Goal: Check status

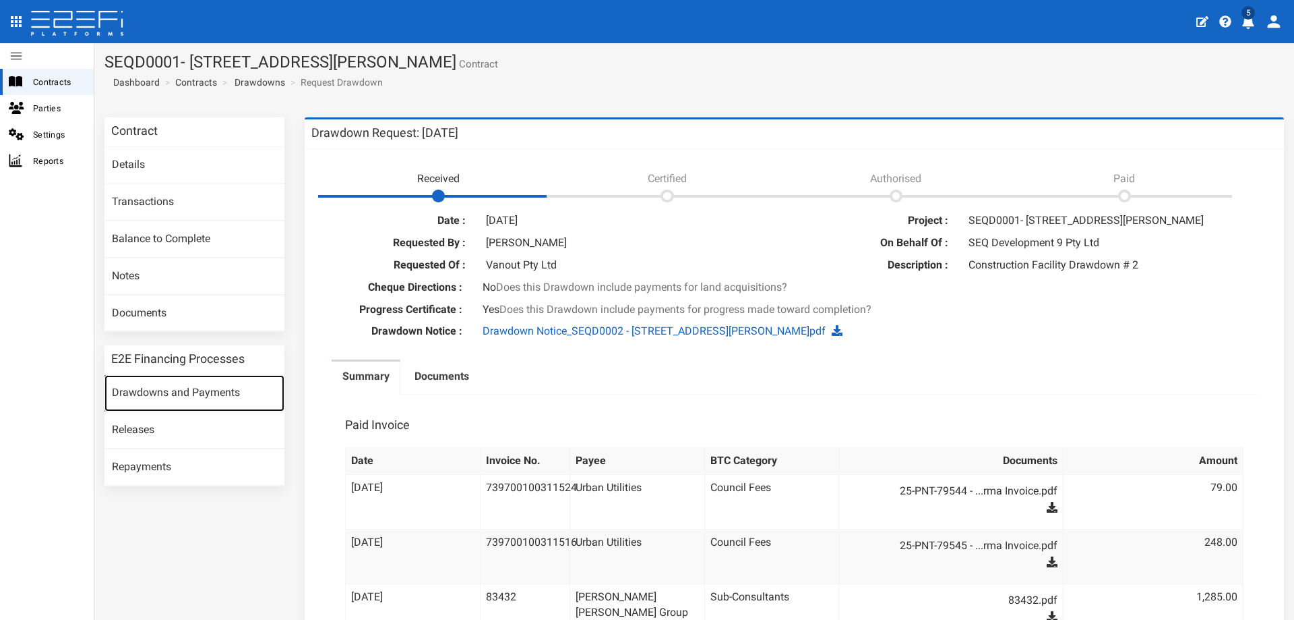
click at [165, 395] on link "Drawdowns and Payments" at bounding box center [194, 393] width 180 height 36
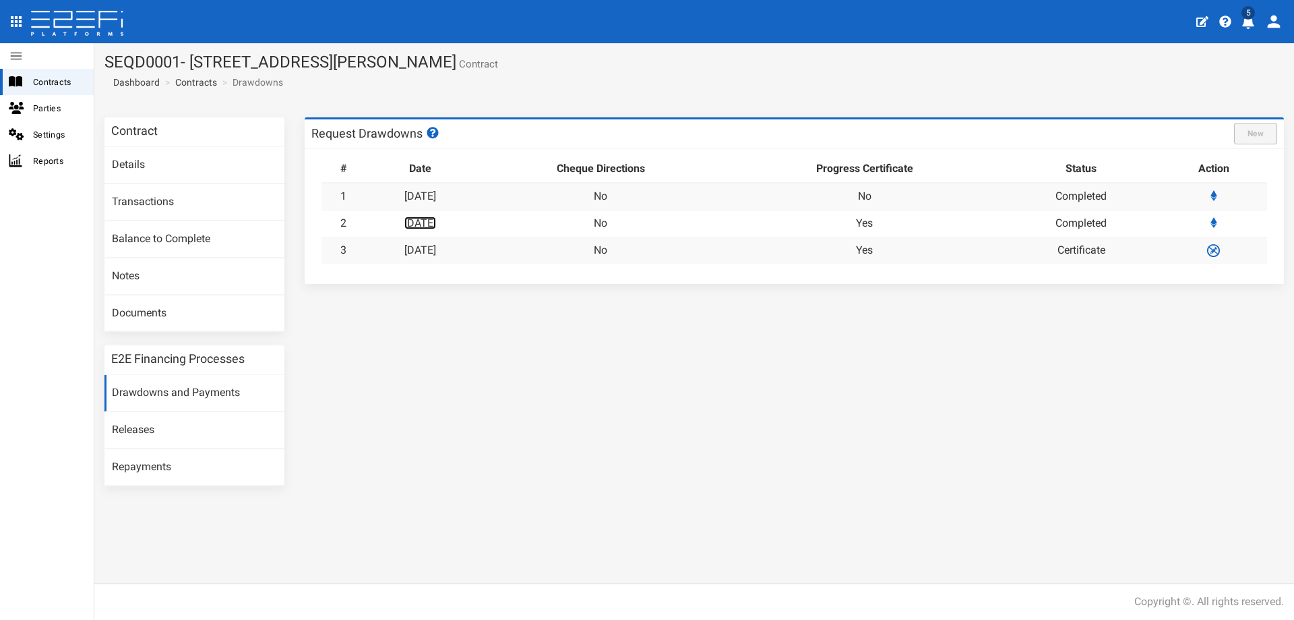
click at [436, 219] on link "04-08-2025" at bounding box center [421, 222] width 32 height 13
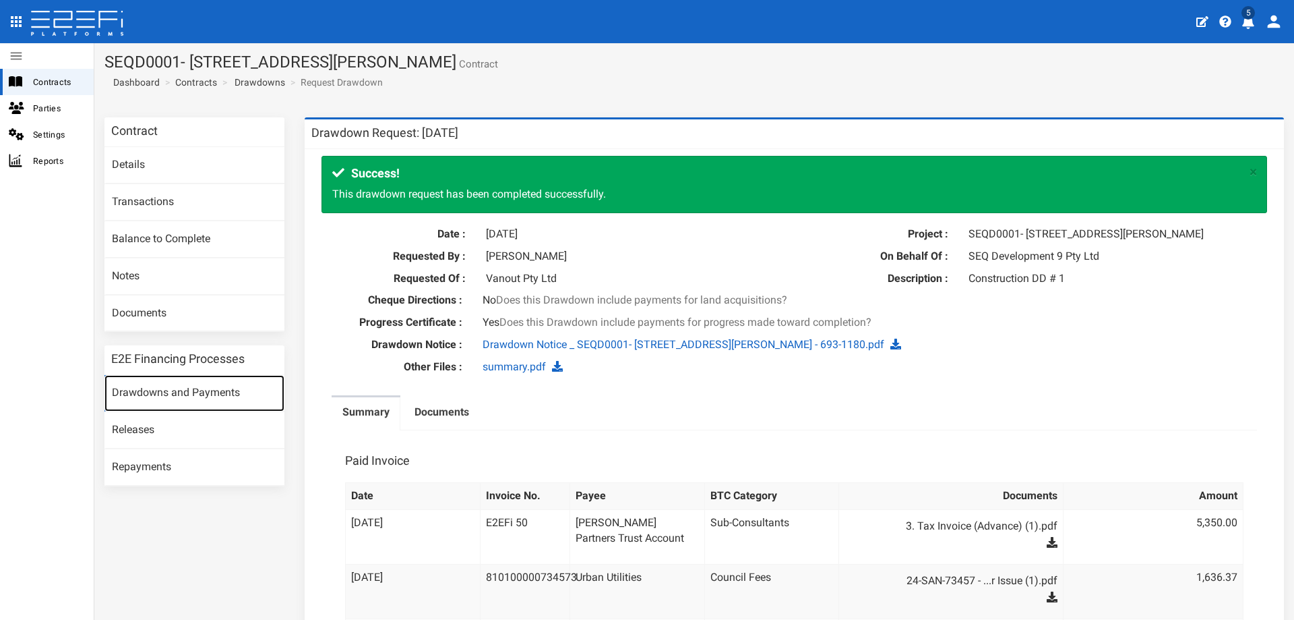
click at [142, 388] on link "Drawdowns and Payments" at bounding box center [194, 393] width 180 height 36
